Goal: Task Accomplishment & Management: Use online tool/utility

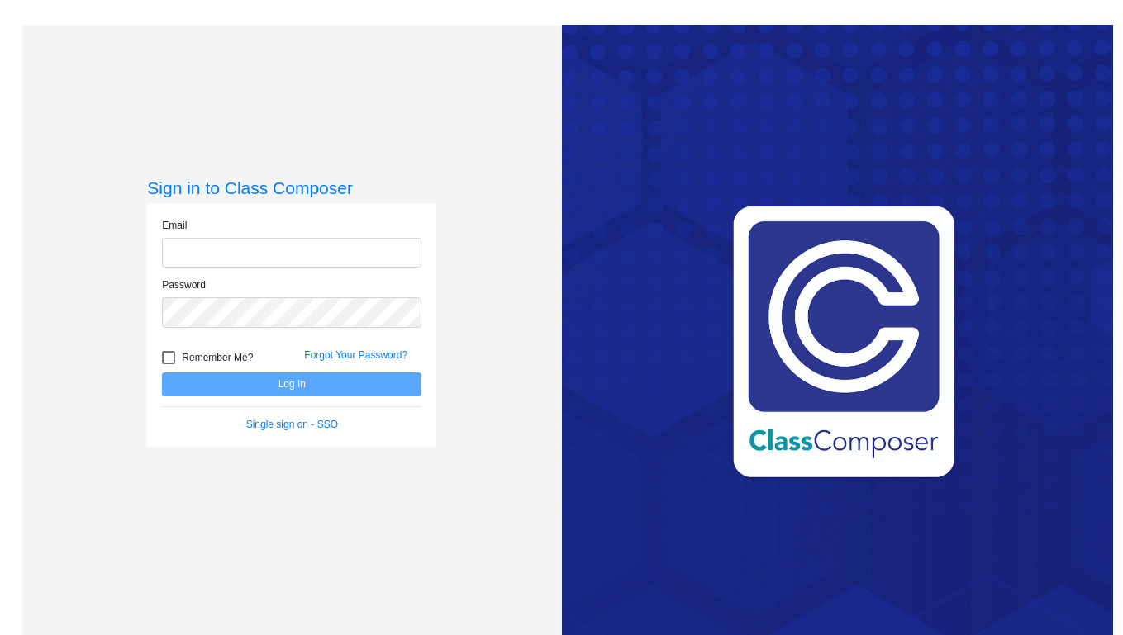
type input "kristen.ludington@lcps.org"
click at [275, 380] on button "Log In" at bounding box center [291, 385] width 259 height 24
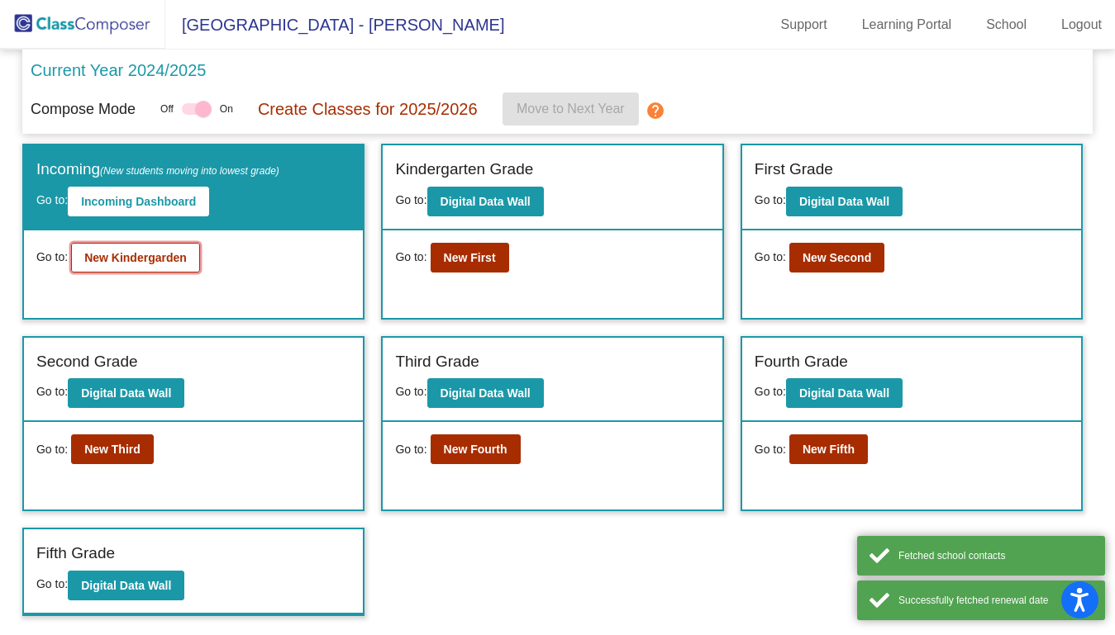
click at [114, 247] on button "New Kindergarden" at bounding box center [135, 258] width 129 height 30
